Goal: Information Seeking & Learning: Learn about a topic

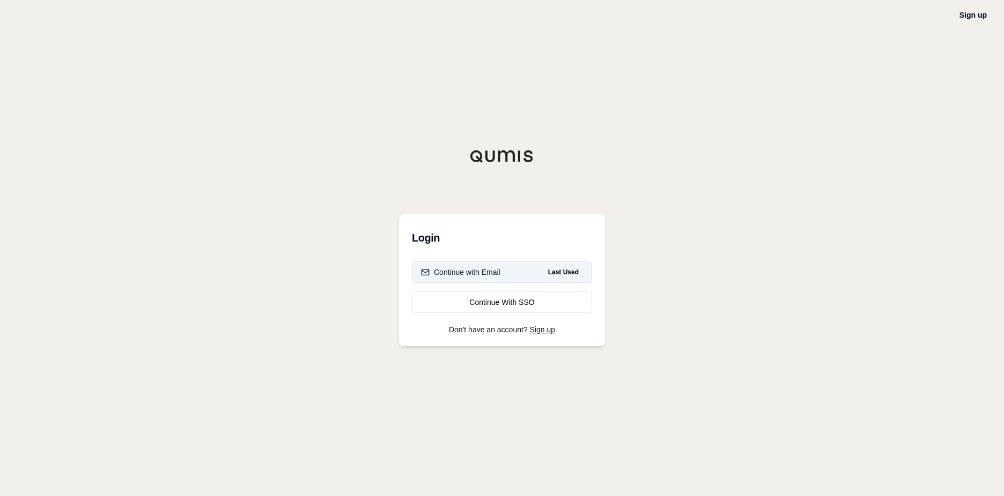
click at [520, 271] on button "Continue with Email Last Used" at bounding box center [502, 271] width 180 height 21
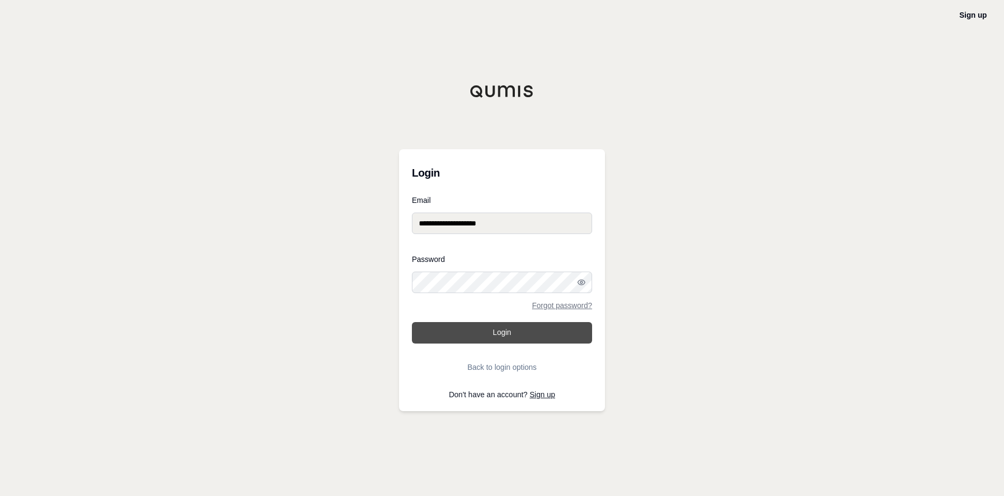
click at [495, 329] on button "Login" at bounding box center [502, 332] width 180 height 21
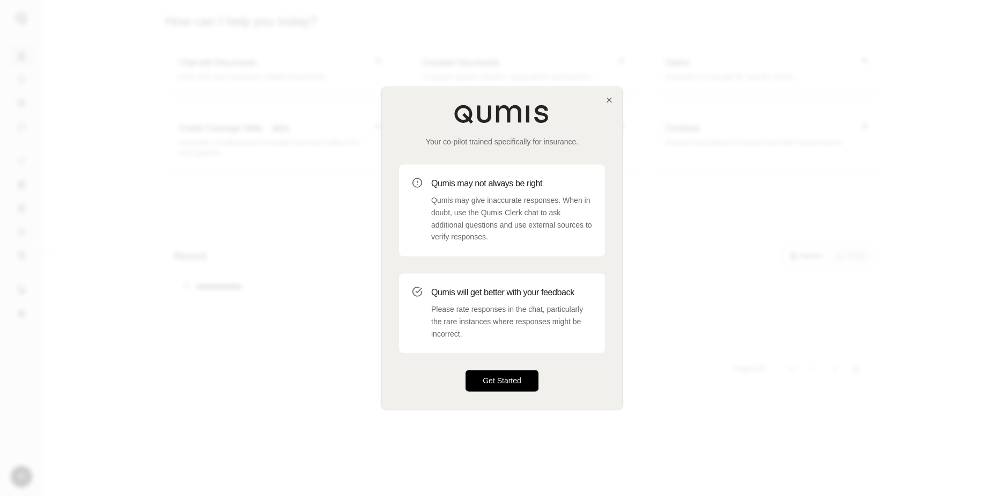
click at [492, 380] on button "Get Started" at bounding box center [502, 380] width 73 height 21
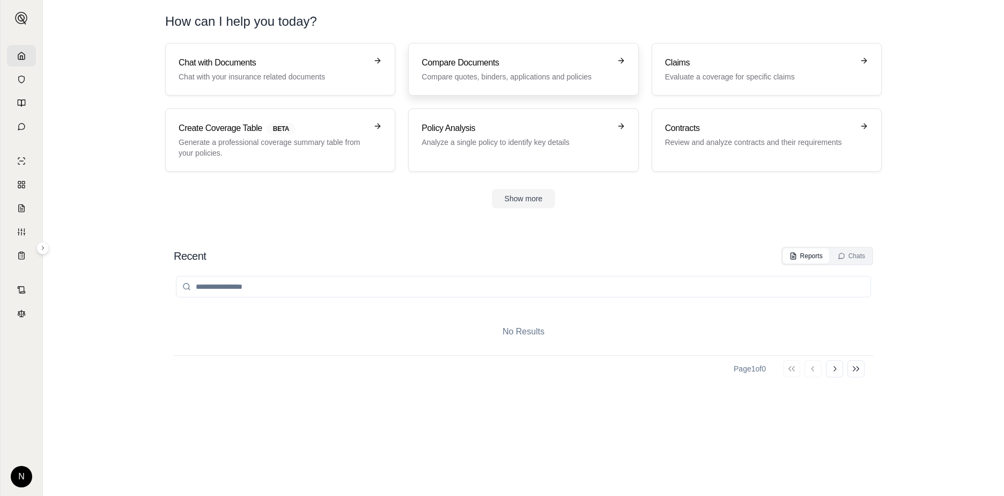
click at [484, 69] on h3 "Compare Documents" at bounding box center [516, 62] width 188 height 13
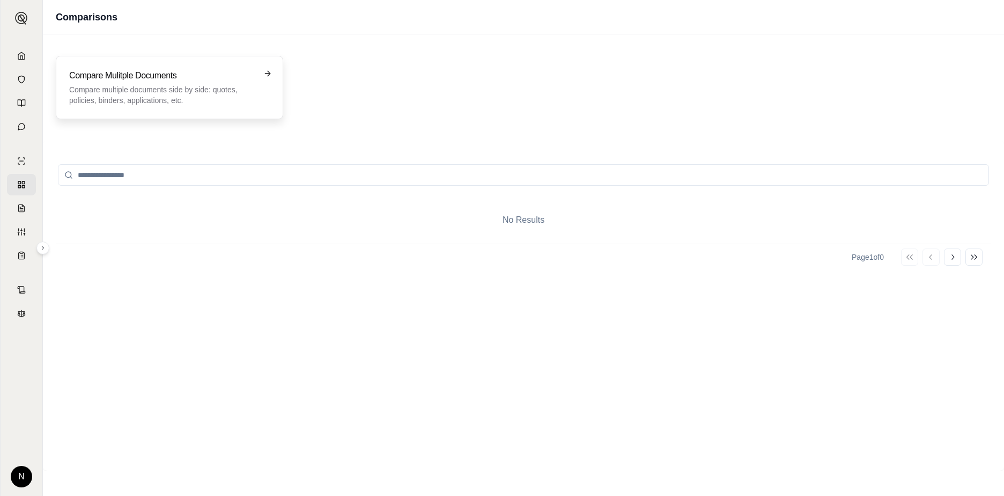
click at [231, 69] on div "Compare Mulitple Documents Compare multiple documents side by side: quotes, pol…" at bounding box center [169, 87] width 227 height 63
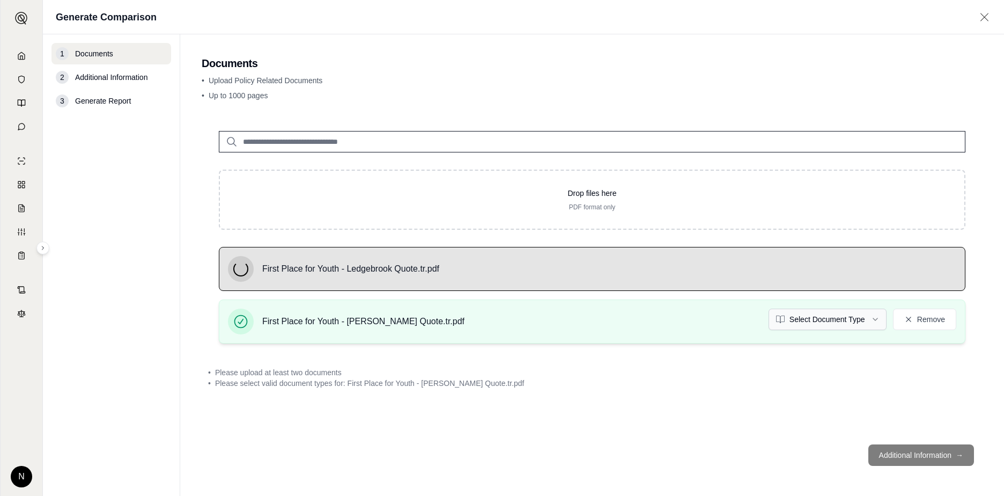
click at [880, 320] on html "N Generate Comparison 1 Documents 2 Additional Information 3 Generate Report Do…" at bounding box center [502, 248] width 1004 height 496
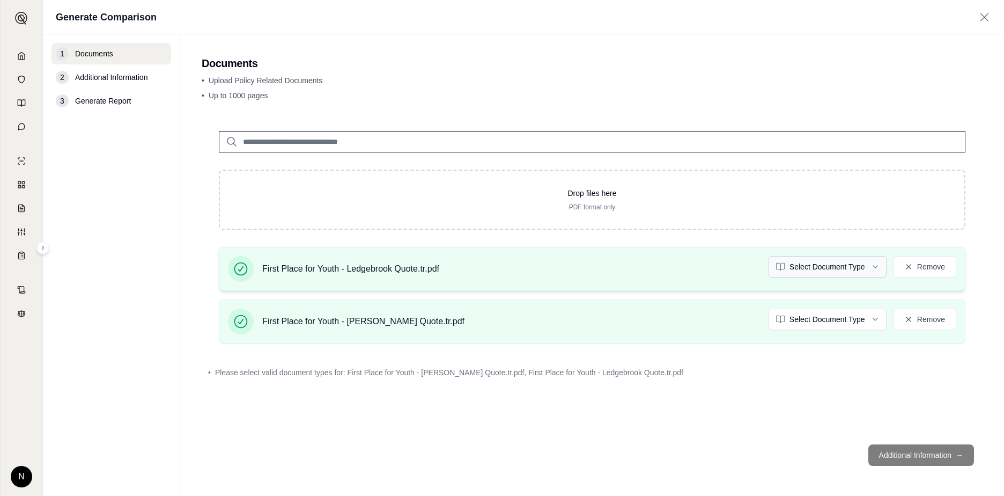
click at [874, 267] on html "N Generate Comparison 1 Documents 2 Additional Information 3 Generate Report Do…" at bounding box center [502, 248] width 1004 height 496
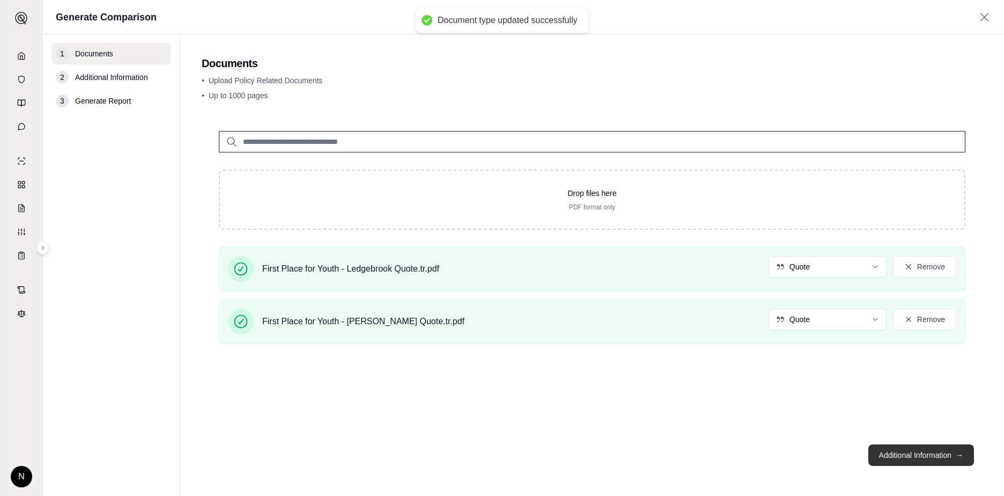
click at [913, 454] on button "Additional Information →" at bounding box center [921, 454] width 106 height 21
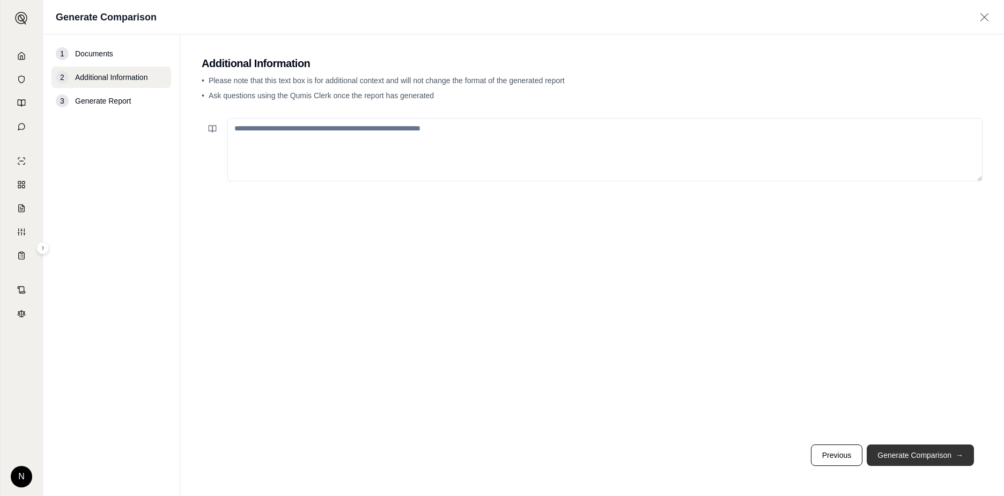
click at [926, 451] on button "Generate Comparison →" at bounding box center [920, 454] width 107 height 21
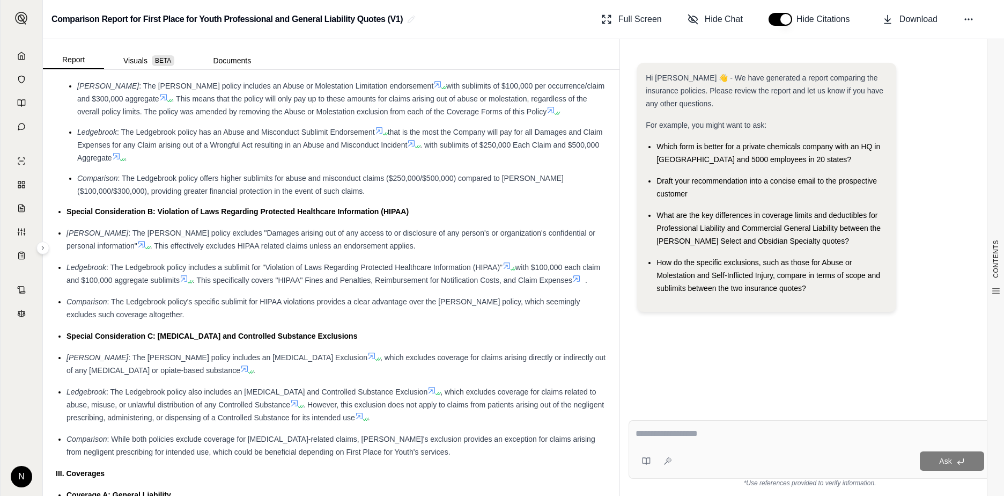
scroll to position [912, 0]
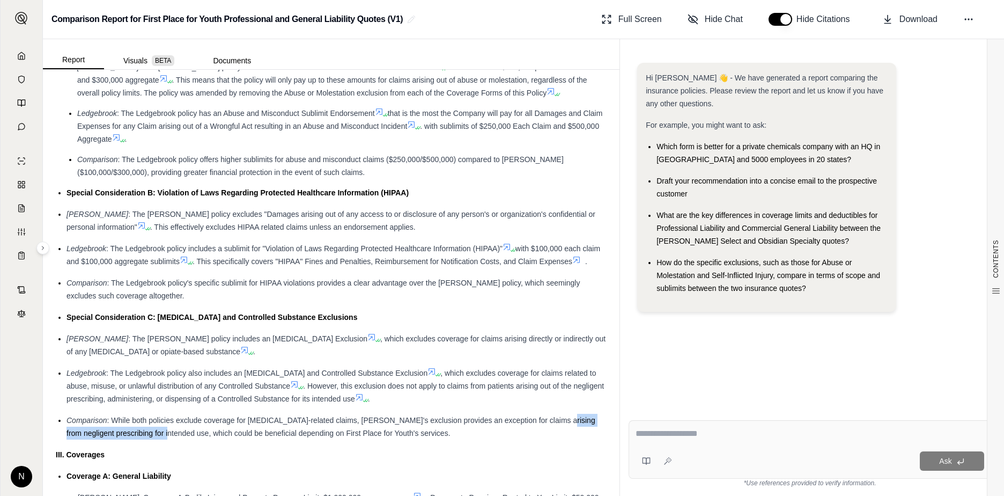
drag, startPoint x: 550, startPoint y: 421, endPoint x: 158, endPoint y: 433, distance: 392.3
click at [158, 433] on span ": While both policies exclude coverage for [MEDICAL_DATA]-related claims, [PERS…" at bounding box center [331, 426] width 529 height 21
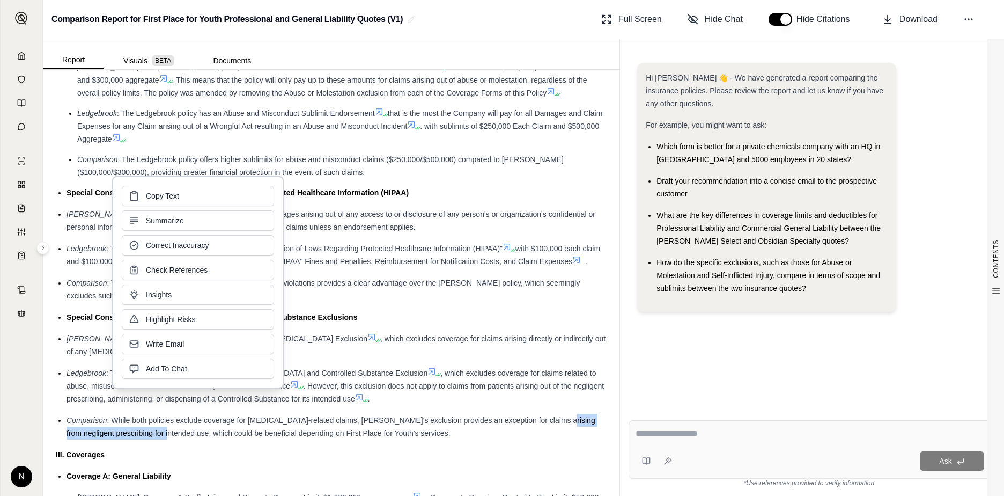
copy span "negligent prescribing for intended use"
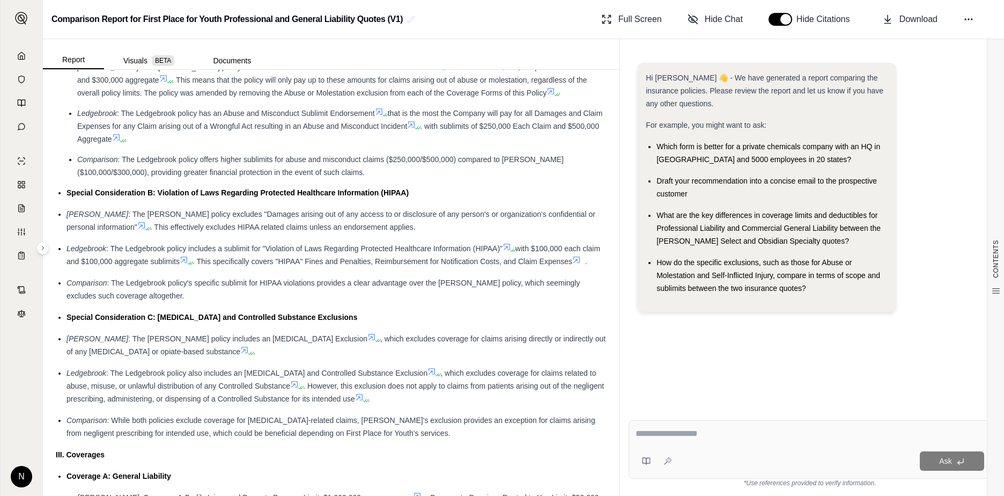
click at [388, 322] on div "Special Consideration C: [MEDICAL_DATA] and Controlled Substance Exclusions" at bounding box center [337, 317] width 540 height 13
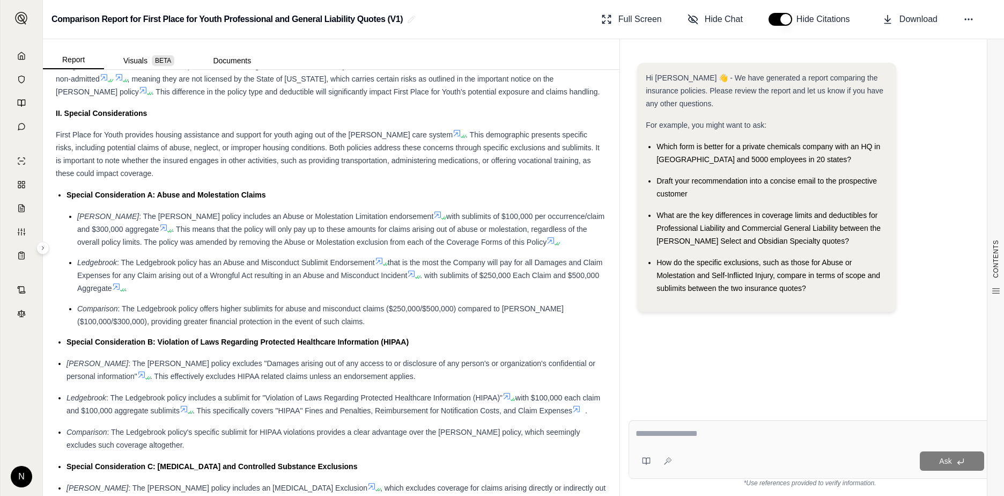
scroll to position [816, 0]
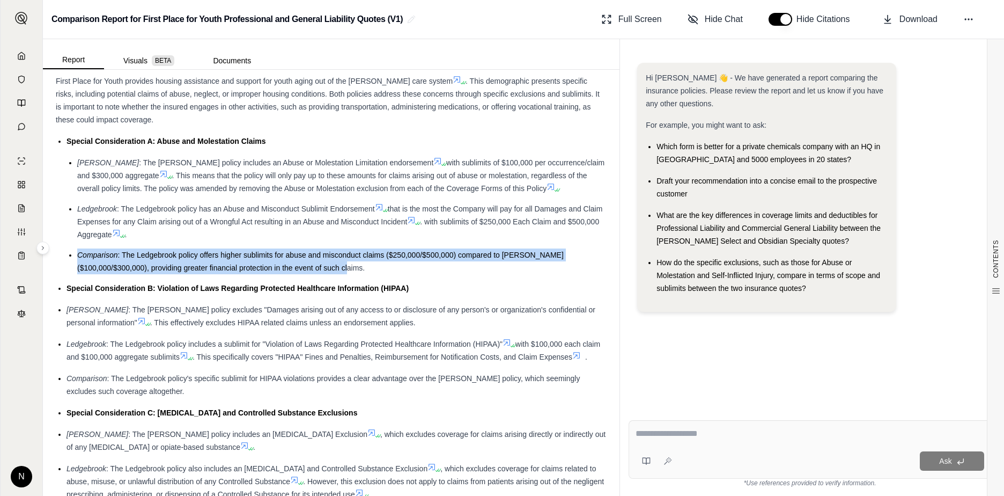
drag, startPoint x: 368, startPoint y: 256, endPoint x: 69, endPoint y: 246, distance: 299.4
click at [77, 248] on li "Comparison : The Ledgebrook policy offers higher sublimits for abuse and miscon…" at bounding box center [341, 261] width 529 height 26
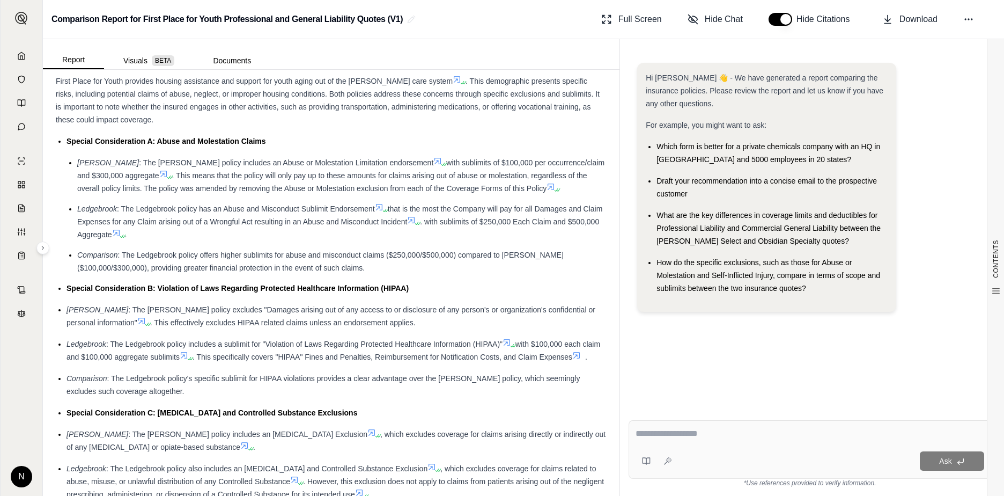
click at [401, 261] on ul "Special Consideration A: Abuse and Molestation Claims [PERSON_NAME] : The [PERS…" at bounding box center [331, 335] width 551 height 400
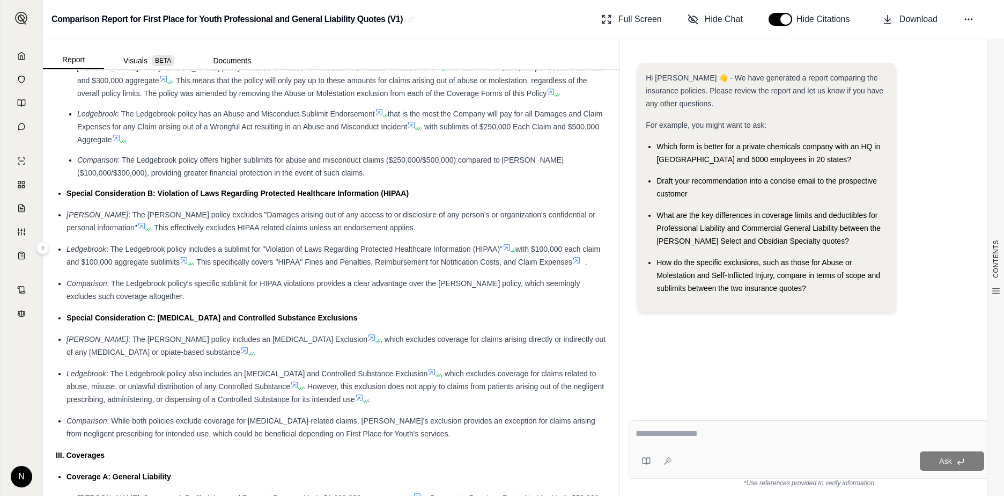
scroll to position [924, 0]
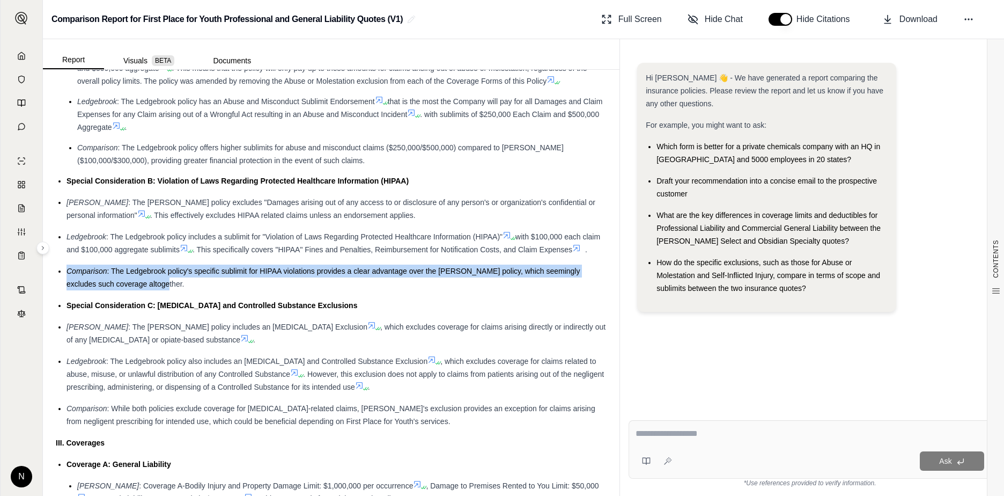
drag, startPoint x: 153, startPoint y: 287, endPoint x: 47, endPoint y: 269, distance: 107.2
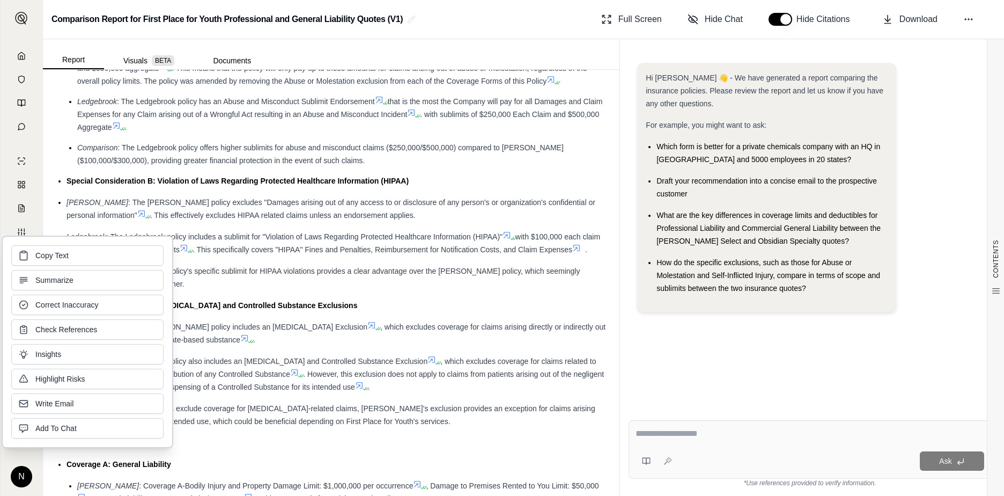
click at [236, 293] on ul "Special Consideration A: Abuse and Molestation Claims [PERSON_NAME] : The [PERS…" at bounding box center [331, 227] width 551 height 400
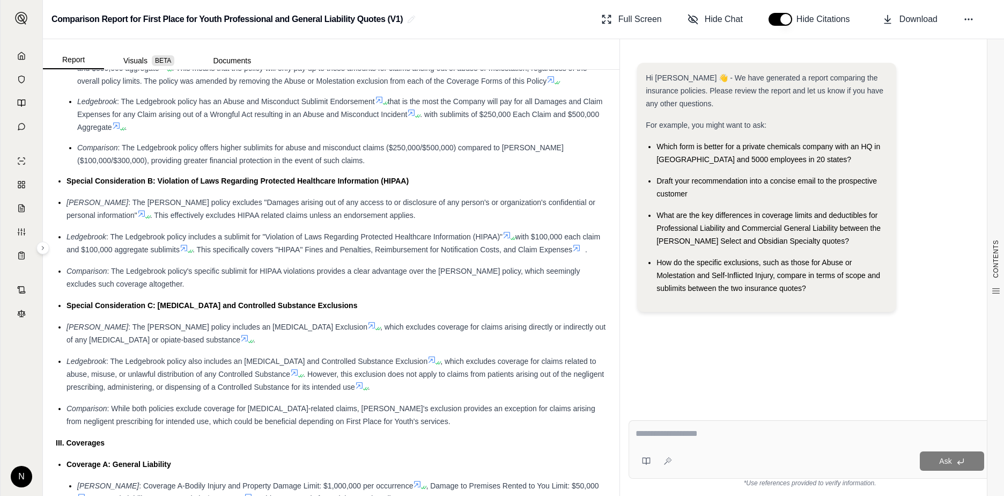
click at [201, 283] on div "Comparison : The Ledgebrook policy's specific sublimit for HIPAA violations pro…" at bounding box center [337, 277] width 540 height 26
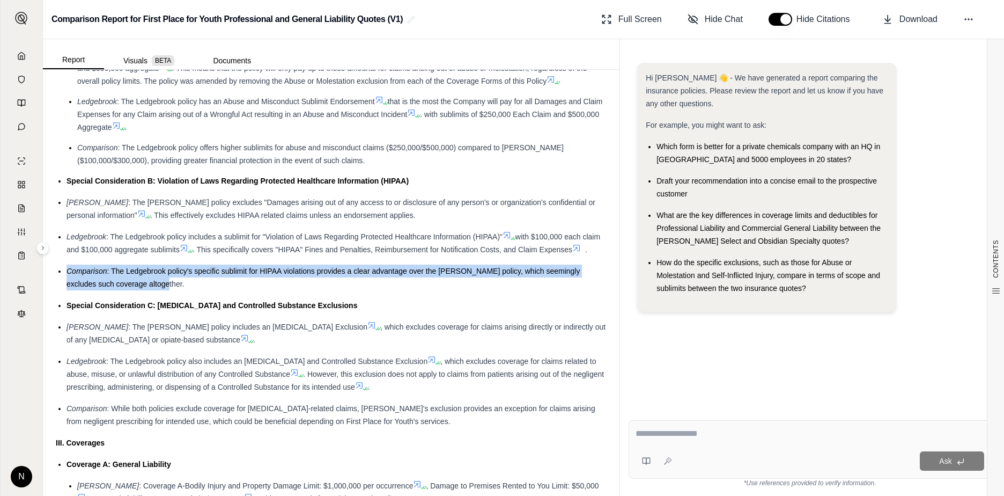
drag, startPoint x: 141, startPoint y: 279, endPoint x: 67, endPoint y: 269, distance: 74.8
click at [67, 269] on div "Comparison : The Ledgebrook policy's specific sublimit for HIPAA violations pro…" at bounding box center [337, 277] width 540 height 26
drag, startPoint x: 67, startPoint y: 269, endPoint x: 220, endPoint y: 289, distance: 154.7
click at [220, 289] on div "Comparison : The Ledgebrook policy's specific sublimit for HIPAA violations pro…" at bounding box center [337, 277] width 540 height 26
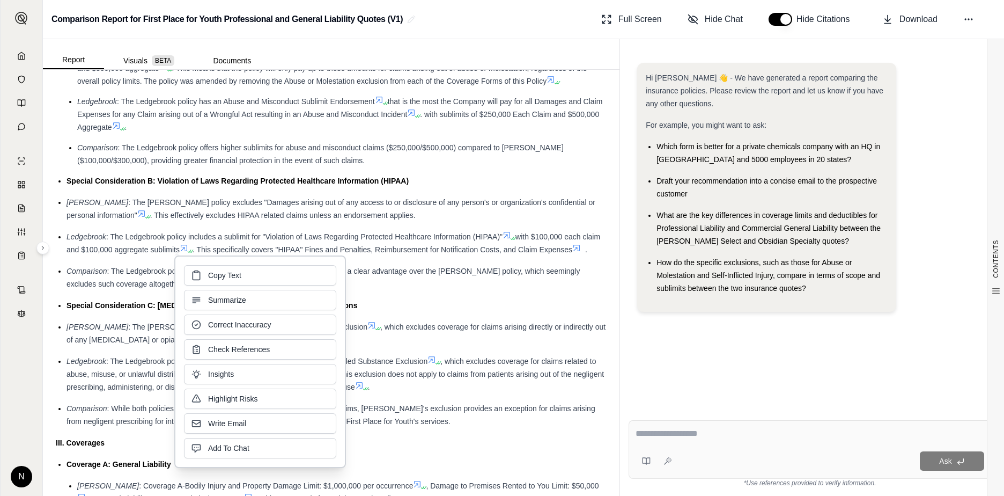
click at [148, 285] on div "Comparison : The Ledgebrook policy's specific sublimit for HIPAA violations pro…" at bounding box center [337, 277] width 540 height 26
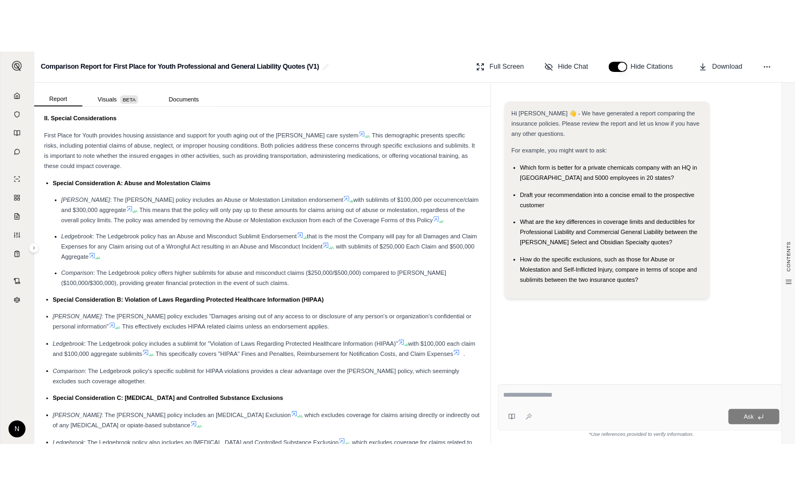
scroll to position [690, 0]
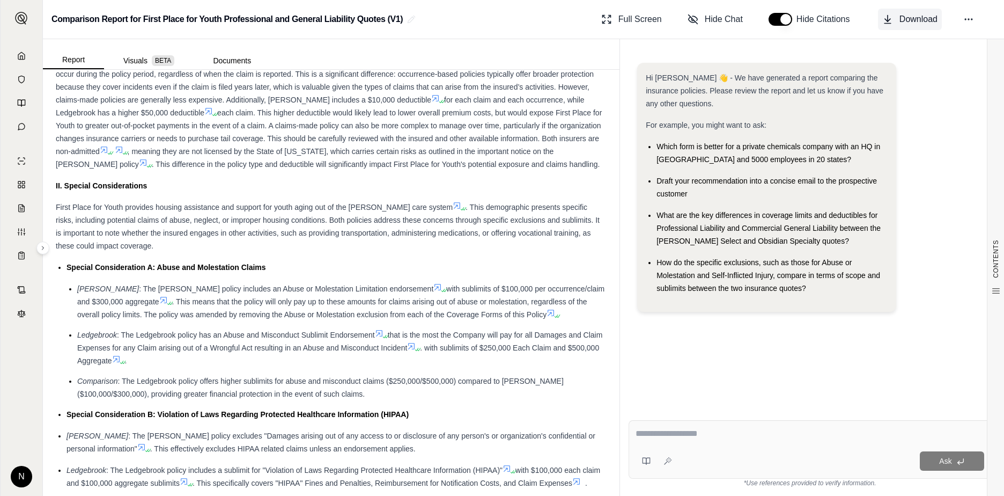
click at [912, 20] on span "Download" at bounding box center [918, 19] width 38 height 13
click at [20, 57] on polyline at bounding box center [21, 58] width 2 height 4
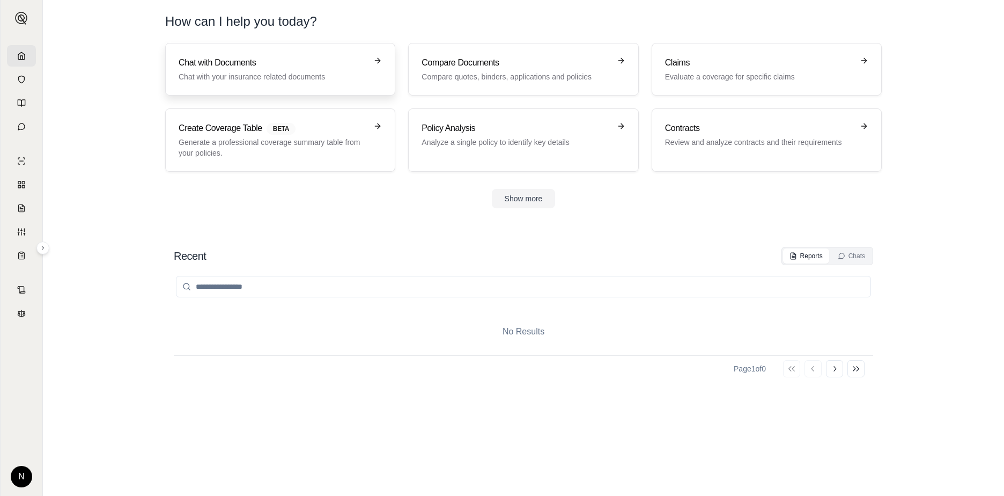
click at [283, 67] on h3 "Chat with Documents" at bounding box center [273, 62] width 188 height 13
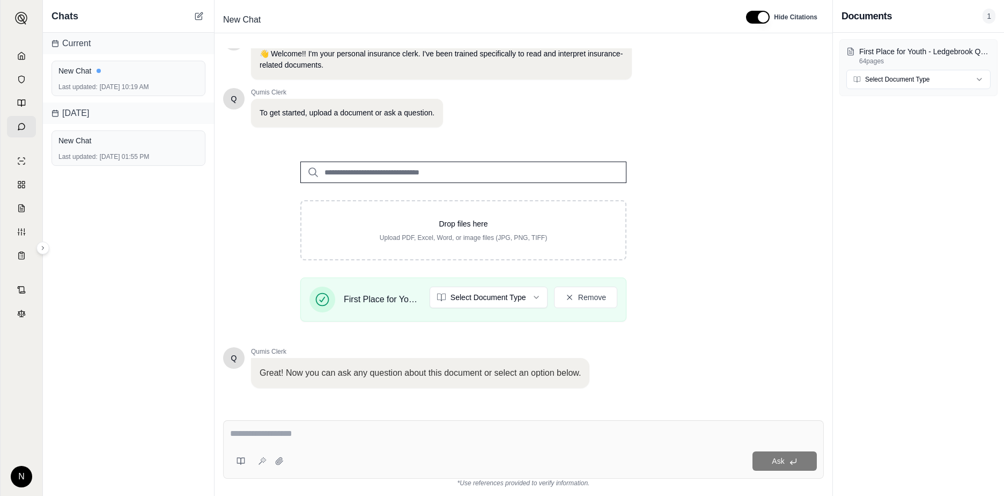
scroll to position [84, 0]
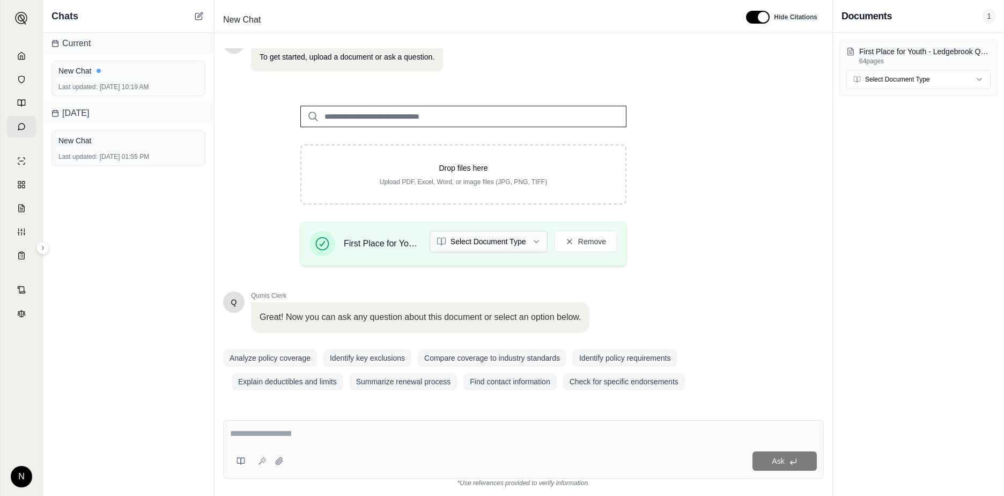
click at [535, 245] on html "N Chats Current New Chat Last updated: [DATE] 10:19 AM [DATE] New Chat Last upd…" at bounding box center [502, 248] width 1004 height 496
click at [402, 446] on div "Ask" at bounding box center [523, 449] width 601 height 58
type textarea "*"
type textarea "**********"
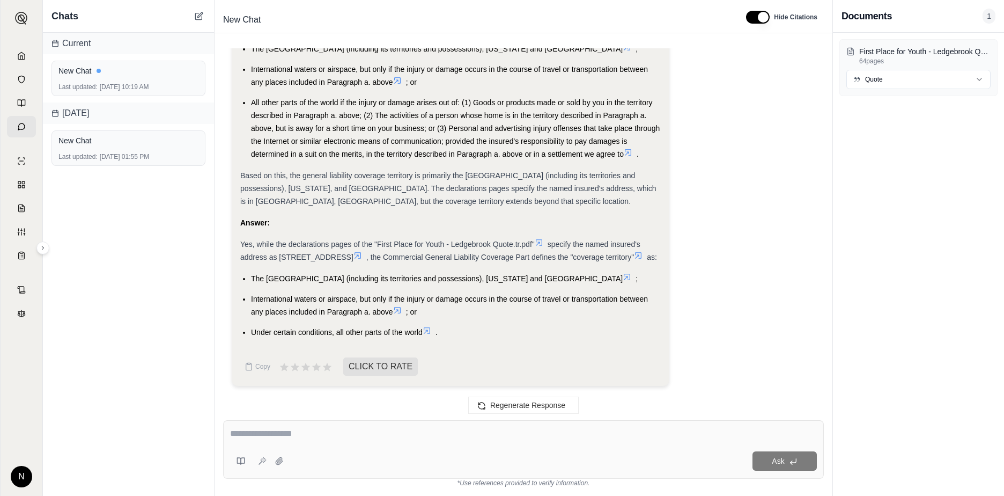
scroll to position [674, 0]
click at [365, 434] on textarea at bounding box center [523, 433] width 587 height 13
